Goal: Task Accomplishment & Management: Use online tool/utility

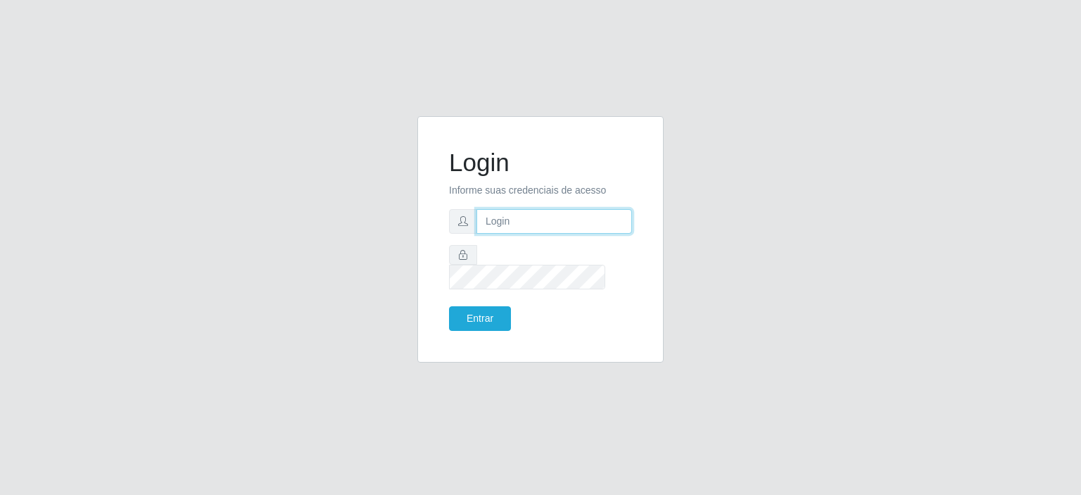
click at [548, 234] on input "text" at bounding box center [555, 221] width 156 height 25
type input "[EMAIL_ADDRESS][PERSON_NAME][DOMAIN_NAME]"
click at [482, 306] on button "Entrar" at bounding box center [480, 318] width 62 height 25
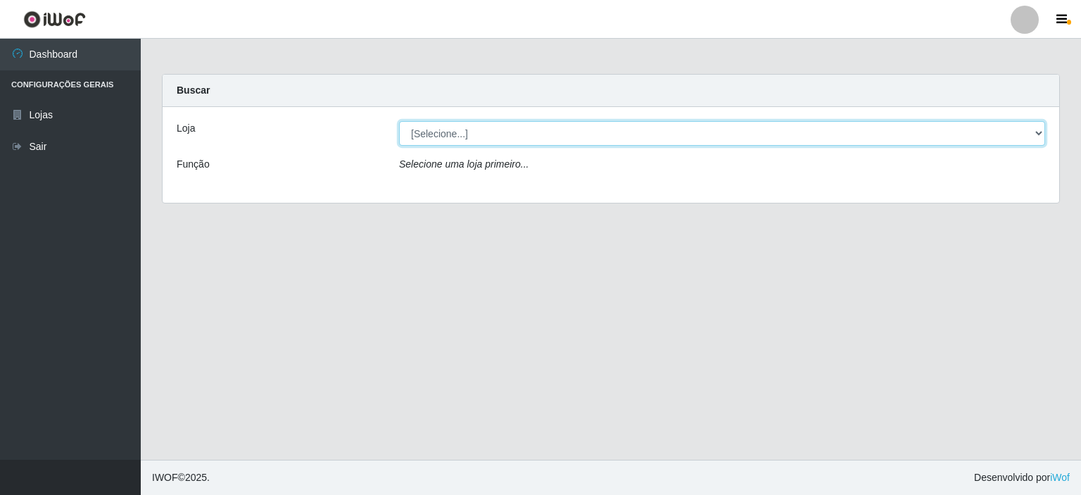
click at [1036, 134] on select "[Selecione...] Corte Fácil - Unidade Planalto" at bounding box center [722, 133] width 646 height 25
select select "202"
click at [399, 121] on select "[Selecione...] Corte Fácil - Unidade Planalto" at bounding box center [722, 133] width 646 height 25
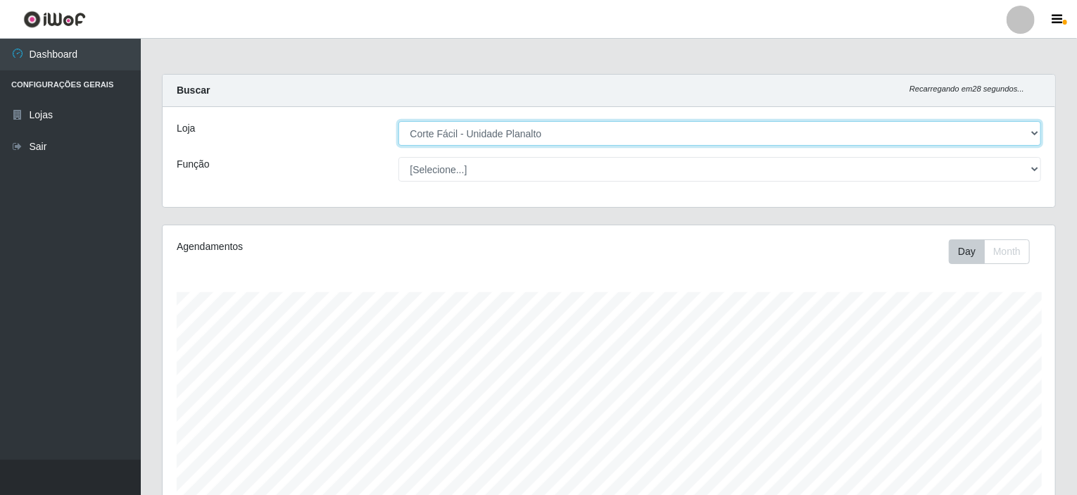
scroll to position [292, 893]
click at [1032, 138] on select "[Selecione...] Corte Fácil - Unidade Planalto" at bounding box center [721, 133] width 644 height 25
click at [399, 121] on select "[Selecione...] Corte Fácil - Unidade Planalto" at bounding box center [721, 133] width 644 height 25
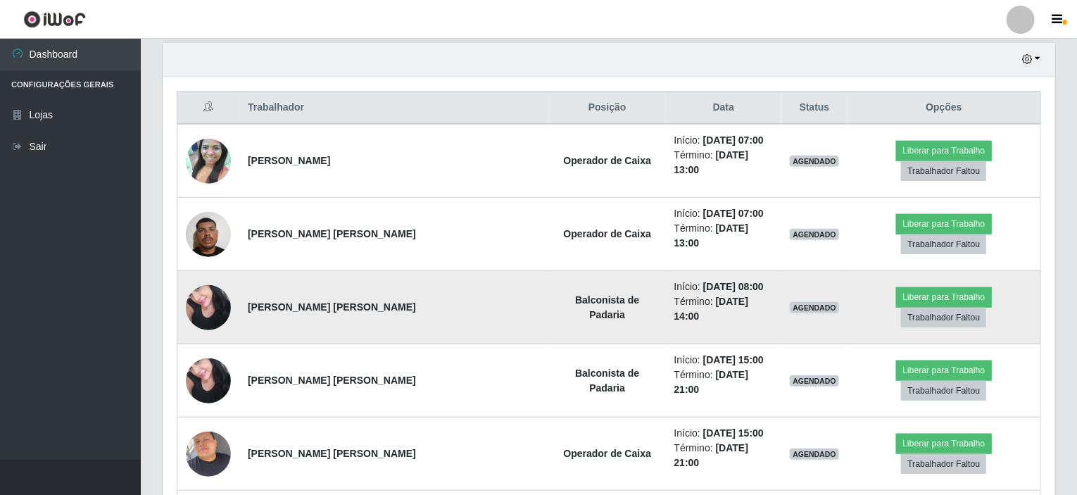
scroll to position [484, 0]
